Goal: Information Seeking & Learning: Learn about a topic

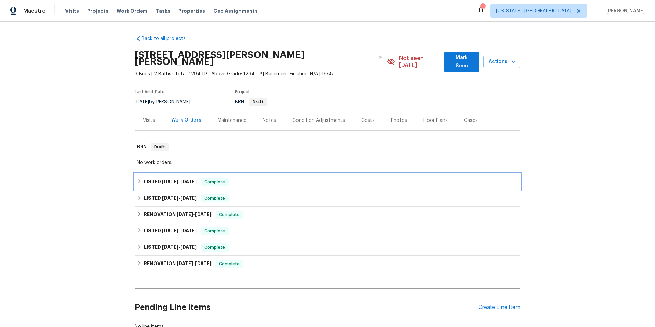
click at [307, 178] on div "LISTED [DATE] - [DATE] Complete" at bounding box center [327, 182] width 381 height 8
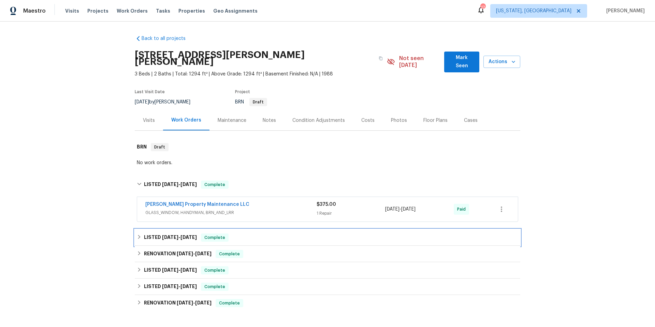
click at [324, 233] on div "LISTED [DATE] - [DATE] Complete" at bounding box center [327, 237] width 381 height 8
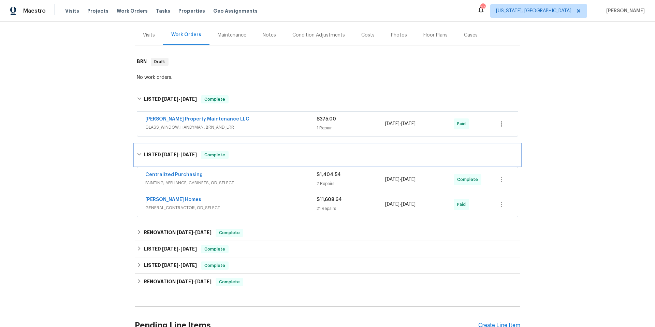
scroll to position [112, 0]
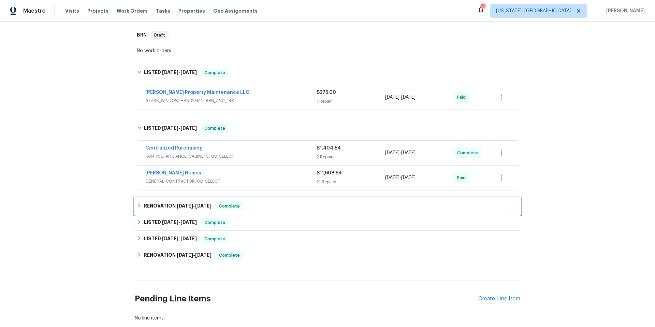
click at [311, 204] on div "RENOVATION [DATE] - [DATE] Complete" at bounding box center [328, 206] width 386 height 16
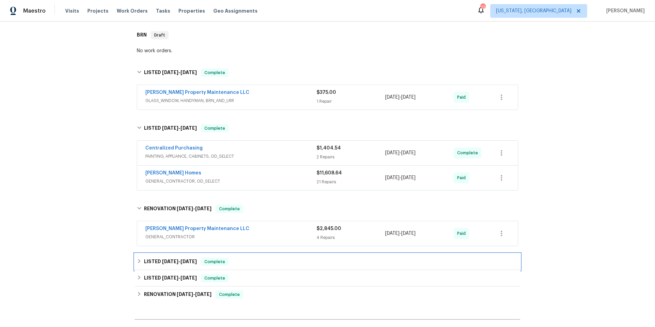
click at [297, 254] on div "LISTED [DATE] - [DATE] Complete" at bounding box center [328, 262] width 386 height 16
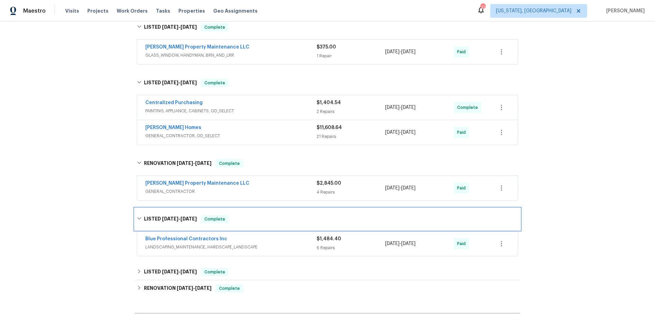
scroll to position [230, 0]
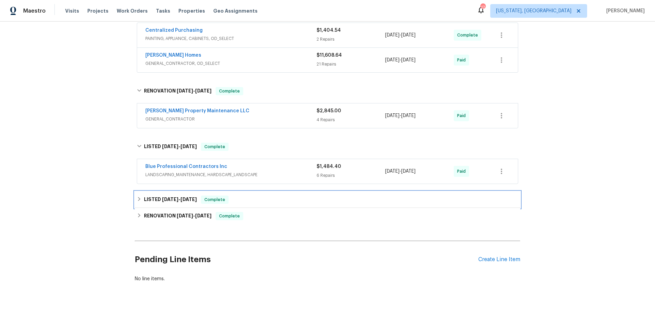
click at [290, 196] on div "LISTED [DATE] - [DATE] Complete" at bounding box center [327, 200] width 381 height 8
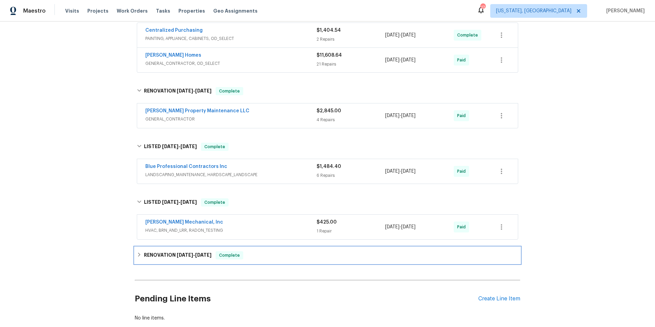
click at [286, 251] on div "RENOVATION [DATE] - [DATE] Complete" at bounding box center [327, 255] width 381 height 8
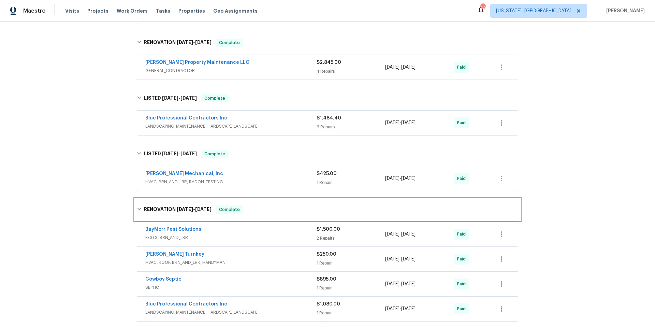
scroll to position [279, 0]
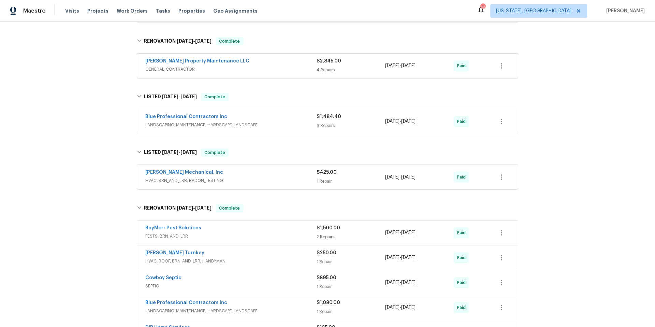
click at [245, 225] on div "BayMorr Pest Solutions" at bounding box center [230, 229] width 171 height 8
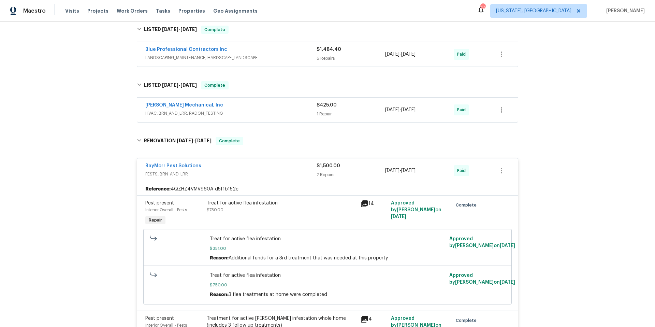
scroll to position [22, 0]
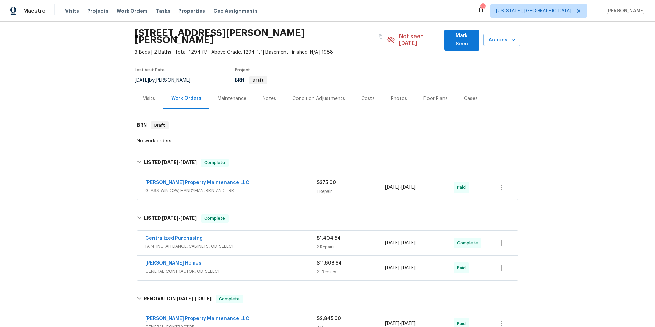
click at [266, 179] on div "[PERSON_NAME] Property Maintenance LLC" at bounding box center [230, 183] width 171 height 8
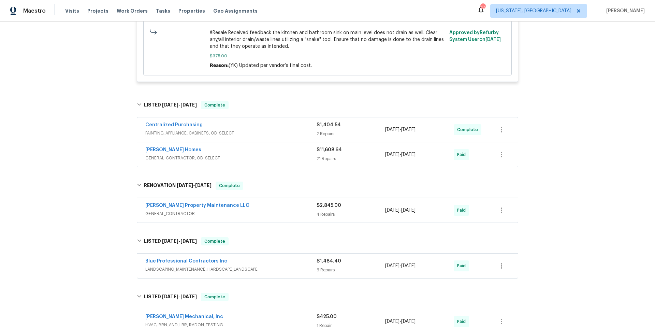
scroll to position [337, 0]
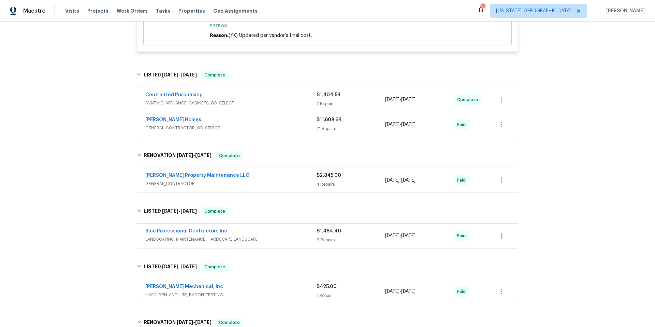
click at [271, 125] on span "GENERAL_CONTRACTOR, OD_SELECT" at bounding box center [230, 128] width 171 height 7
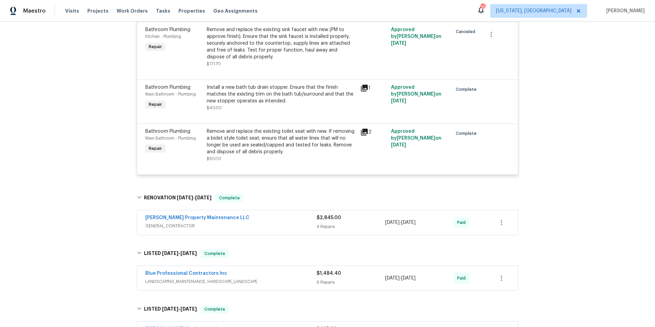
scroll to position [1638, 0]
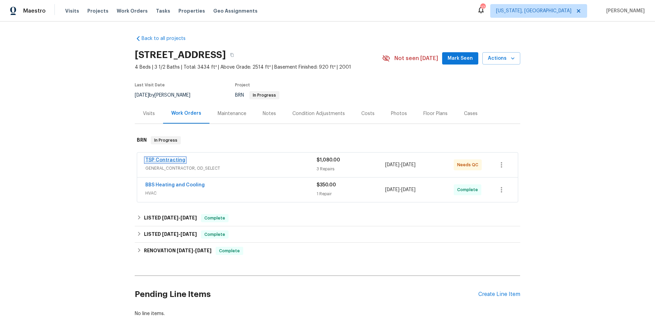
click at [169, 158] on link "TSP Contracting" at bounding box center [165, 160] width 40 height 5
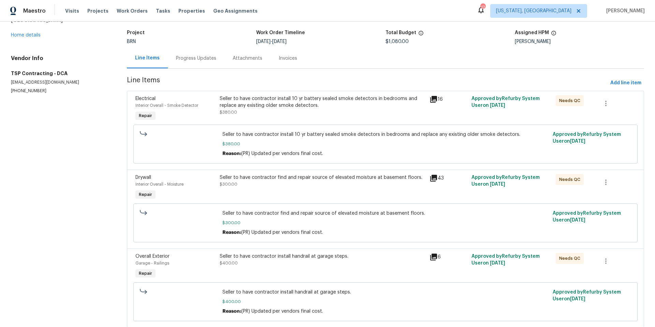
scroll to position [45, 0]
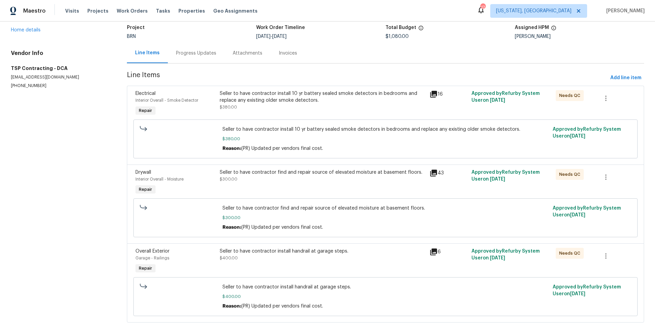
click at [273, 174] on div "Seller to have contractor find and repair source of elevated moisture at baseme…" at bounding box center [323, 172] width 206 height 7
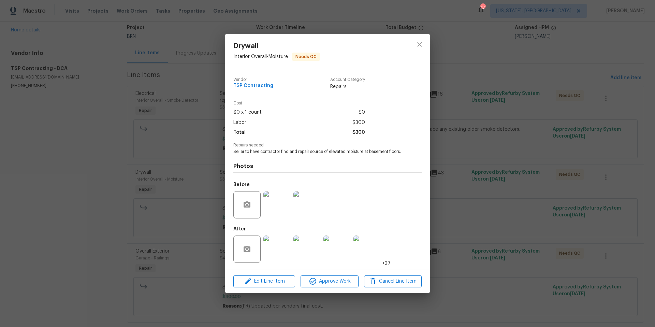
click at [277, 212] on img at bounding box center [276, 204] width 27 height 27
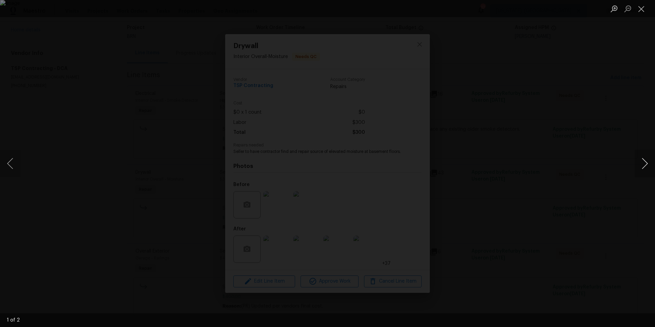
click at [647, 165] on button "Next image" at bounding box center [645, 163] width 20 height 27
click at [579, 141] on div "Lightbox" at bounding box center [327, 163] width 655 height 327
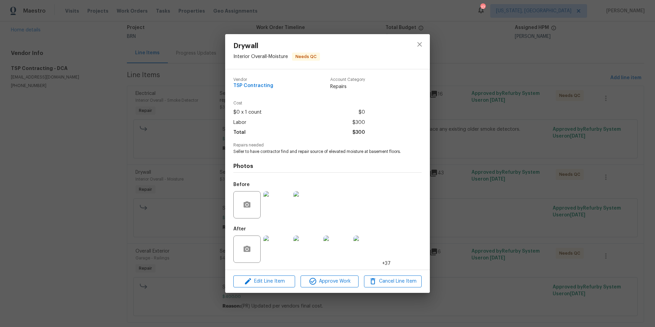
click at [278, 247] on img at bounding box center [276, 248] width 27 height 27
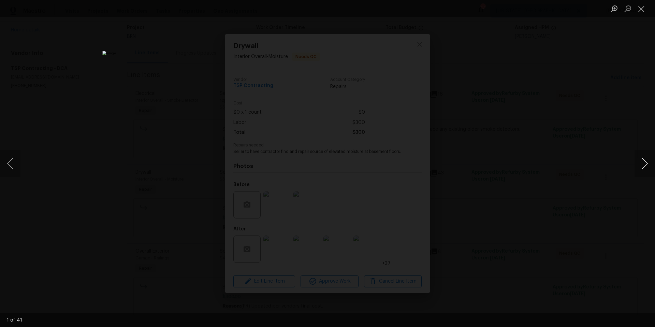
click at [647, 163] on button "Next image" at bounding box center [645, 163] width 20 height 27
click at [13, 167] on button "Previous image" at bounding box center [10, 163] width 20 height 27
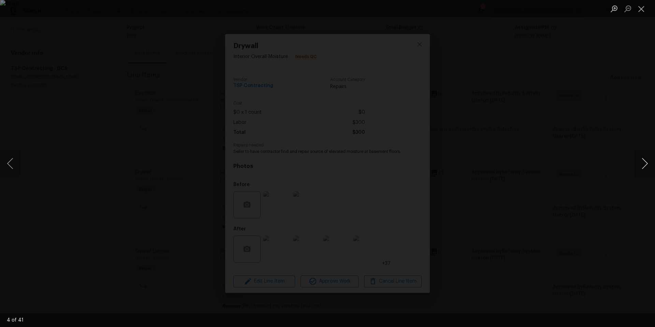
click at [642, 164] on button "Next image" at bounding box center [645, 163] width 20 height 27
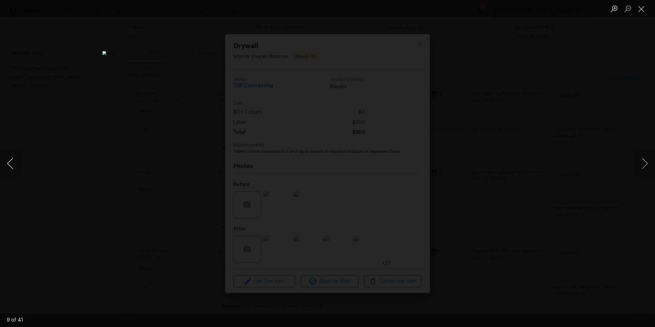
click at [9, 167] on button "Previous image" at bounding box center [10, 163] width 20 height 27
click at [645, 162] on button "Next image" at bounding box center [645, 163] width 20 height 27
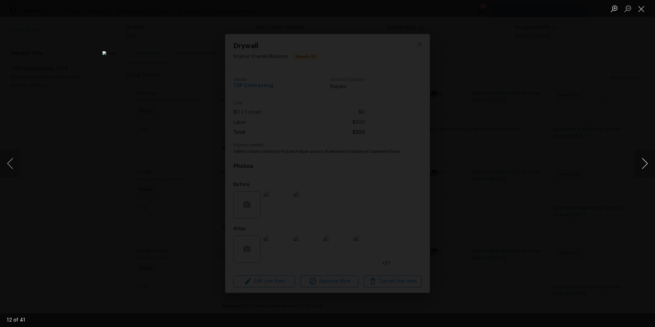
click at [645, 162] on button "Next image" at bounding box center [645, 163] width 20 height 27
click at [640, 11] on button "Close lightbox" at bounding box center [642, 9] width 14 height 12
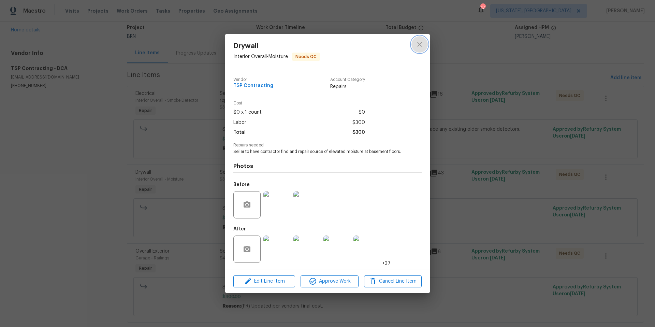
click at [421, 44] on icon "close" at bounding box center [420, 44] width 8 height 8
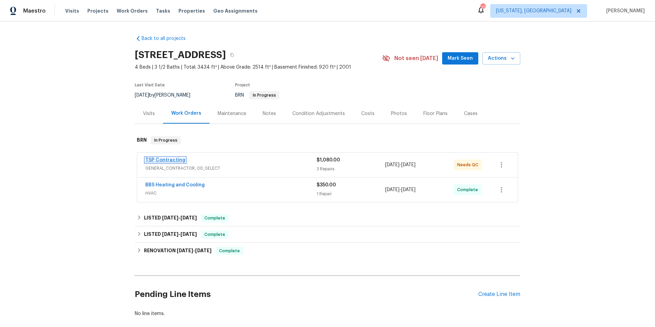
click at [172, 160] on link "TSP Contracting" at bounding box center [165, 160] width 40 height 5
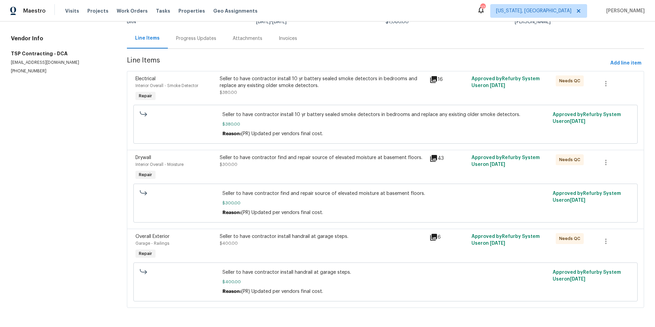
scroll to position [67, 0]
